Goal: Find specific page/section: Find specific page/section

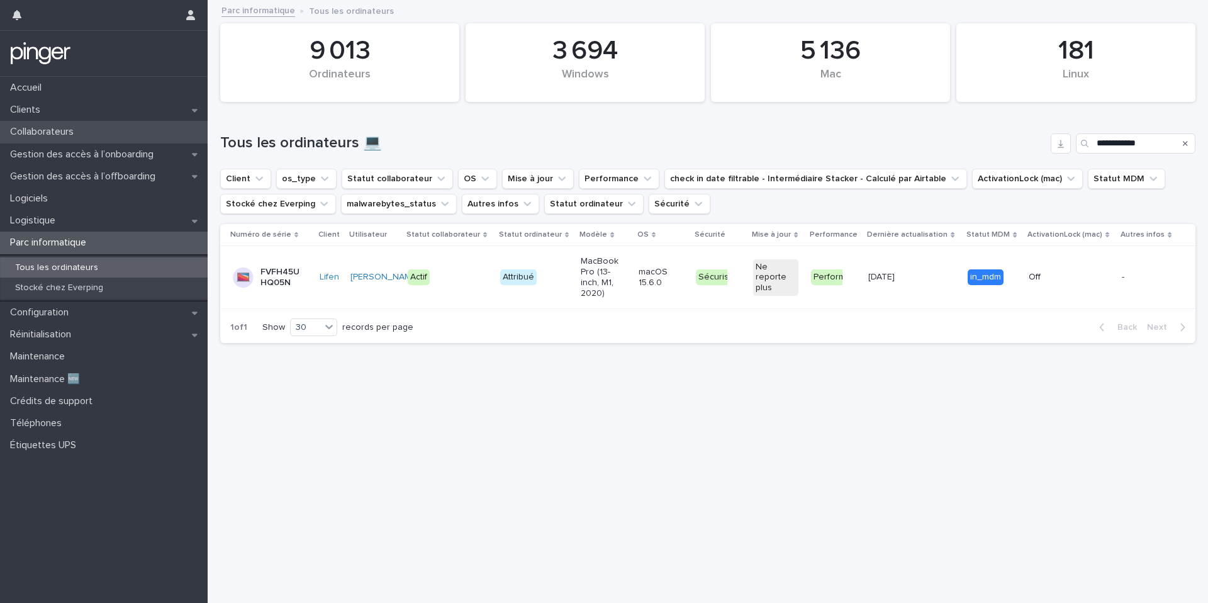
click at [65, 130] on p "Collaborateurs" at bounding box center [44, 132] width 79 height 12
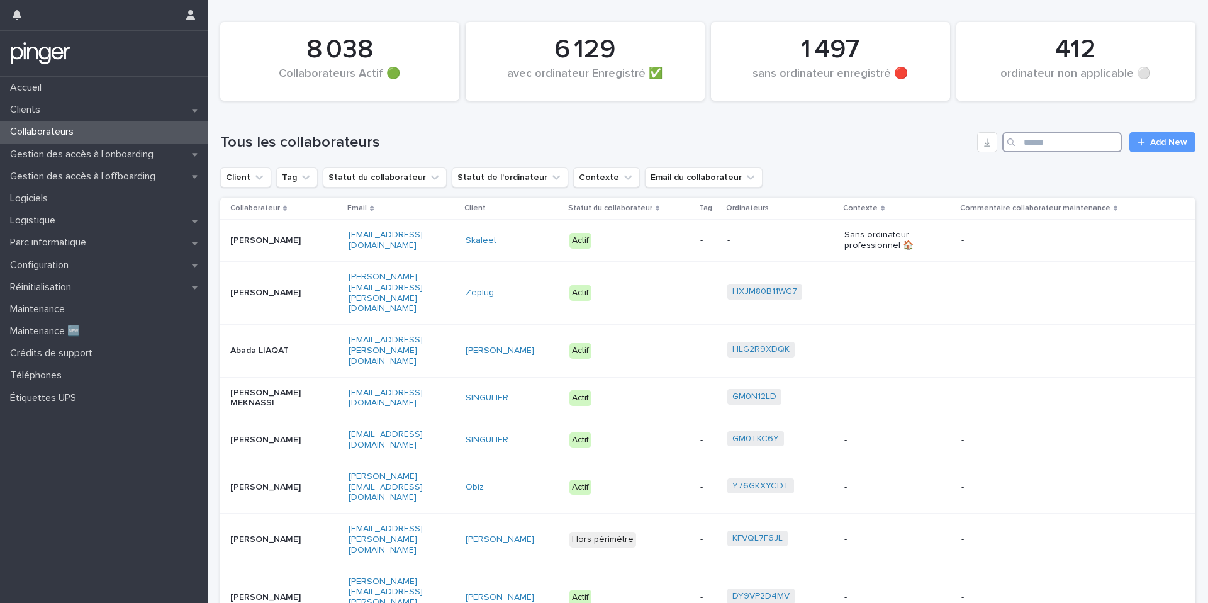
click at [1106, 142] on input "Search" at bounding box center [1063, 142] width 120 height 20
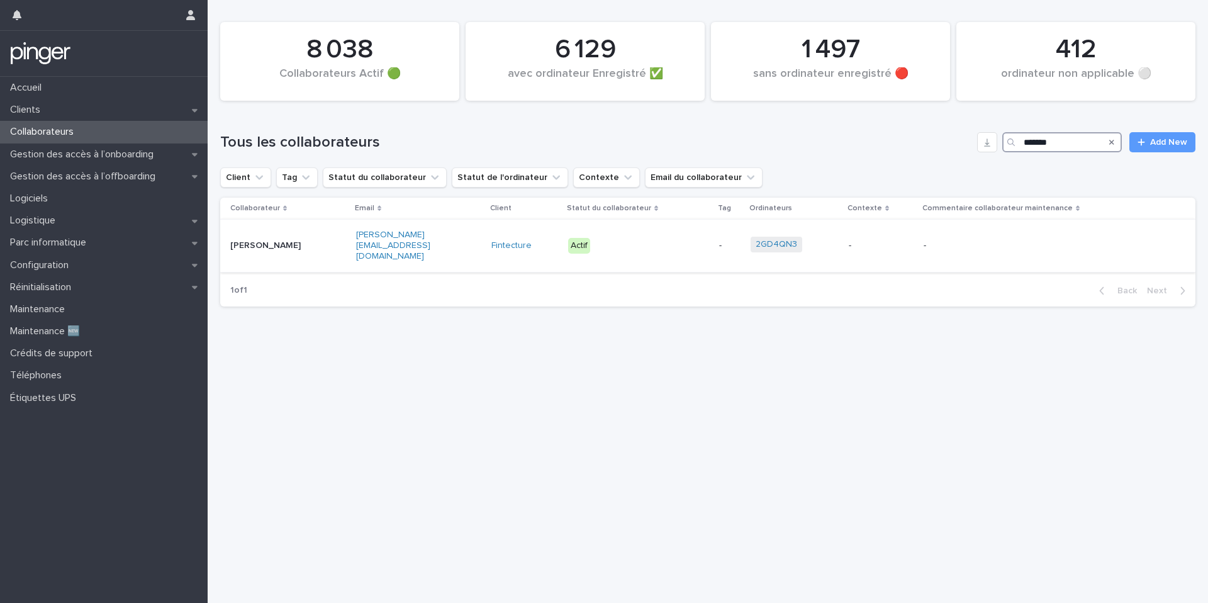
type input "*******"
click at [408, 259] on td "[PERSON_NAME][EMAIL_ADDRESS][DOMAIN_NAME]" at bounding box center [418, 246] width 135 height 52
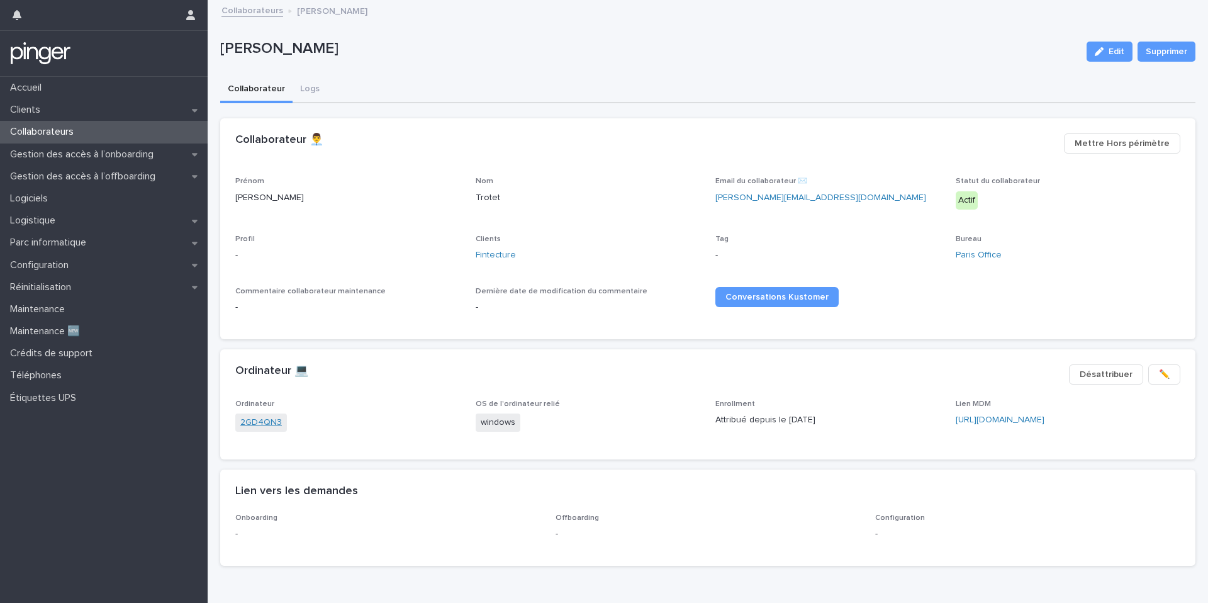
click at [263, 421] on link "2GD4QN3" at bounding box center [261, 422] width 42 height 13
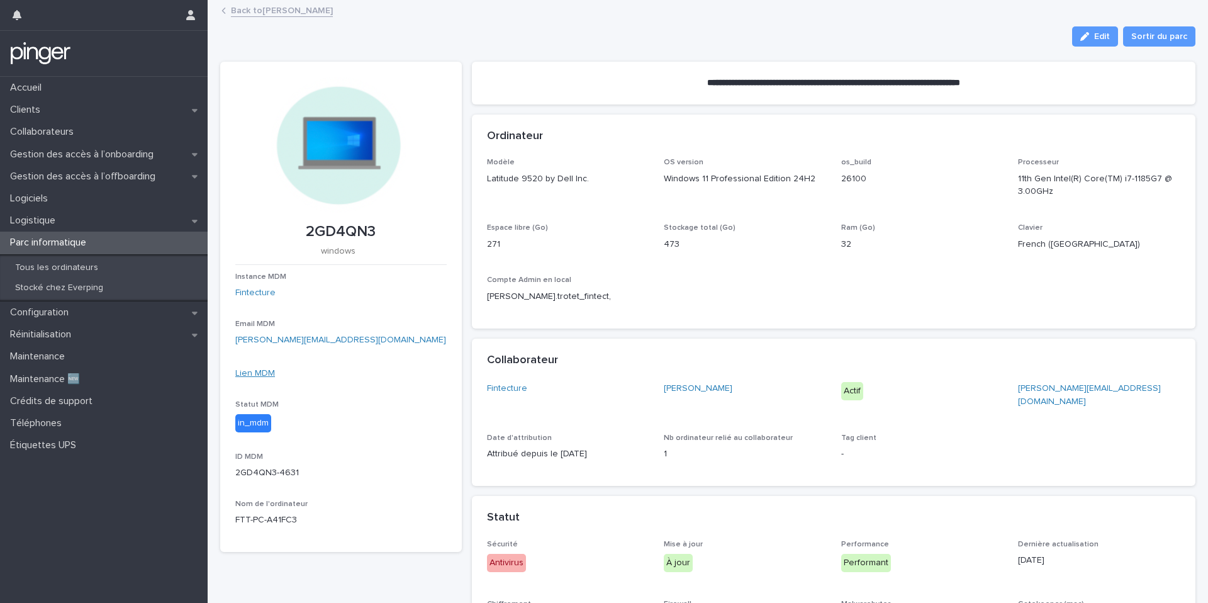
click at [268, 371] on link "Lien MDM" at bounding box center [255, 373] width 40 height 9
